Goal: Transaction & Acquisition: Purchase product/service

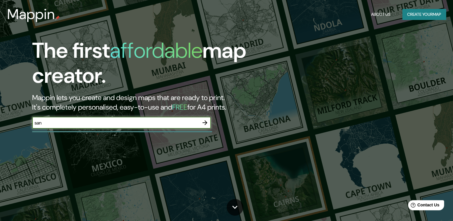
type input "SAn [PERSON_NAME] argentina"
click at [205, 123] on icon "button" at bounding box center [204, 122] width 7 height 7
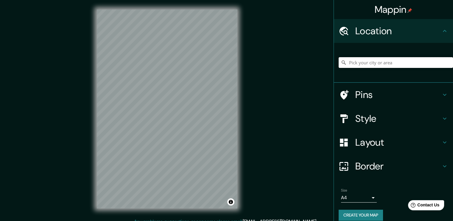
click at [349, 62] on input "Pick your city or area" at bounding box center [396, 62] width 114 height 11
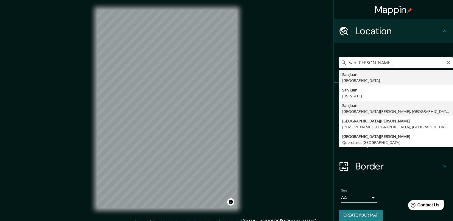
type input "[GEOGRAPHIC_DATA][PERSON_NAME], [GEOGRAPHIC_DATA][PERSON_NAME], [GEOGRAPHIC_DAT…"
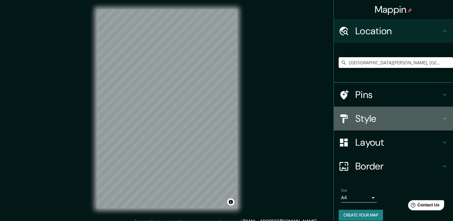
click at [437, 114] on div "Style" at bounding box center [393, 119] width 119 height 24
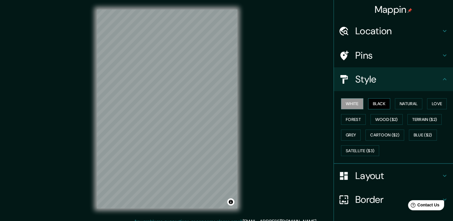
click at [369, 101] on button "Black" at bounding box center [379, 103] width 22 height 11
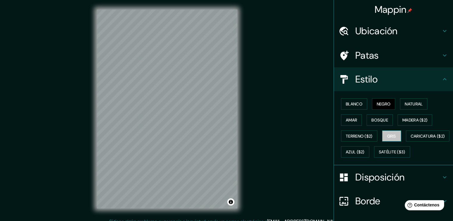
click at [389, 139] on button "Gris" at bounding box center [391, 135] width 19 height 11
click at [349, 103] on font "Blanco" at bounding box center [354, 103] width 17 height 5
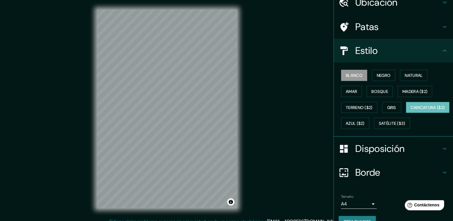
scroll to position [56, 0]
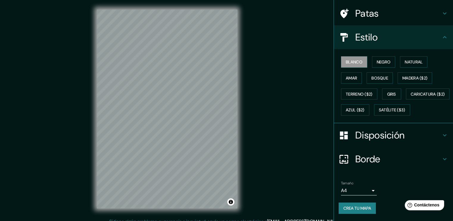
click at [377, 136] on font "Disposición" at bounding box center [379, 135] width 49 height 13
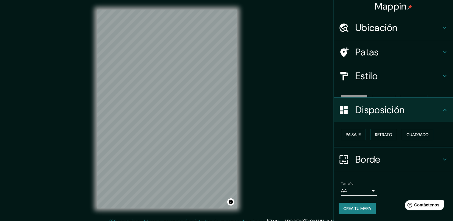
scroll to position [0, 0]
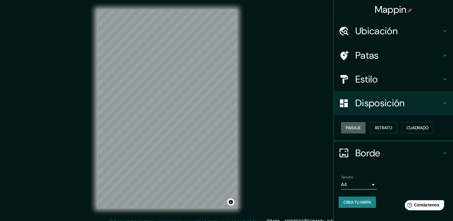
click at [350, 130] on font "Paisaje" at bounding box center [353, 127] width 15 height 5
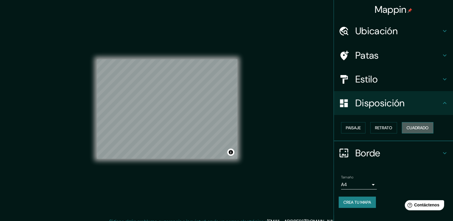
click at [408, 127] on font "Cuadrado" at bounding box center [418, 127] width 22 height 5
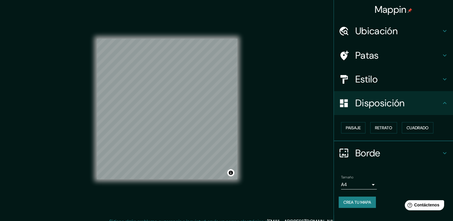
click at [394, 86] on div "Estilo" at bounding box center [393, 79] width 119 height 24
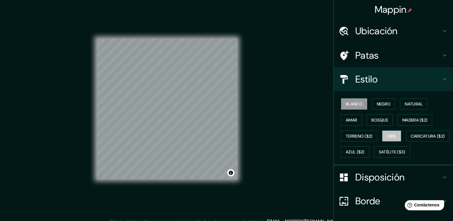
click at [388, 132] on font "Gris" at bounding box center [391, 136] width 9 height 8
click at [351, 106] on font "Blanco" at bounding box center [354, 104] width 17 height 8
